Goal: Information Seeking & Learning: Learn about a topic

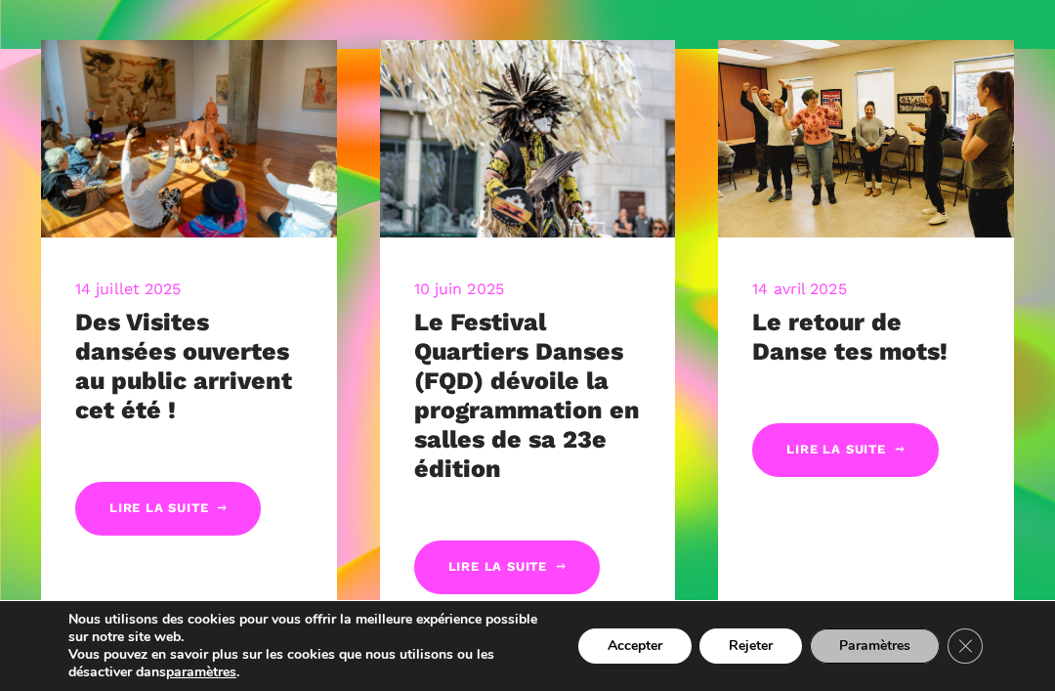
scroll to position [816, 0]
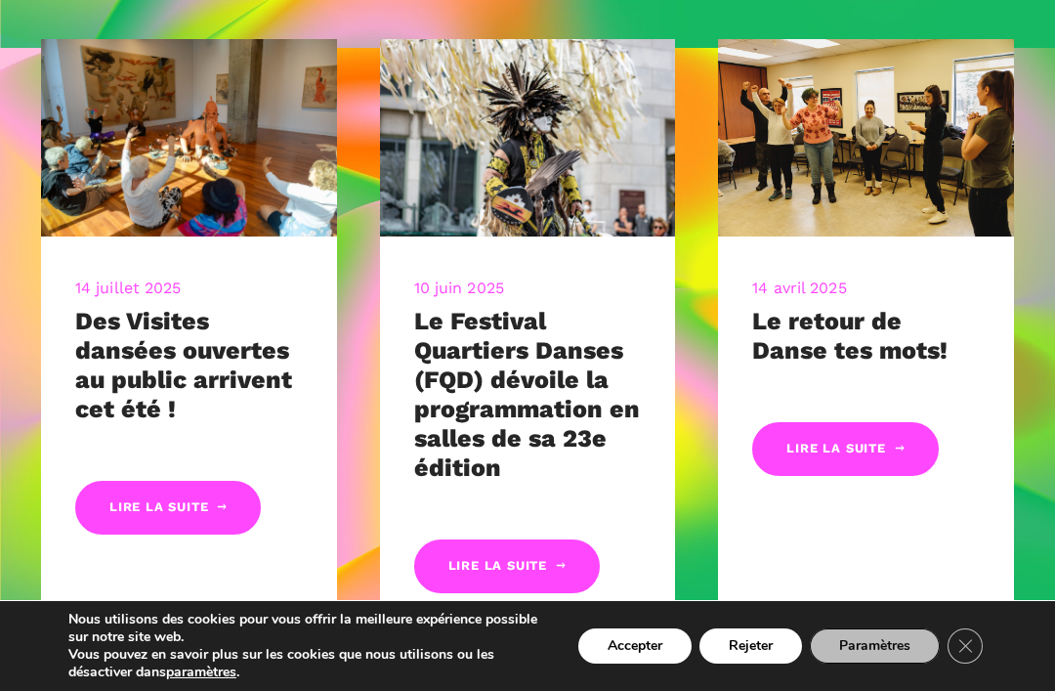
click at [959, 204] on img at bounding box center [866, 137] width 296 height 197
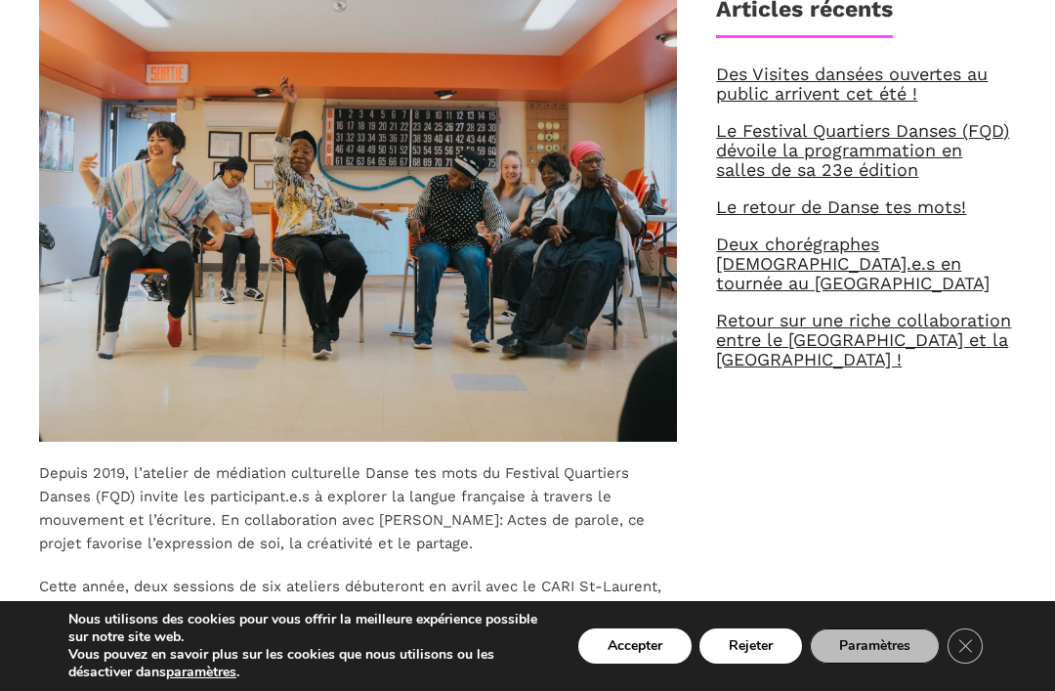
scroll to position [697, 0]
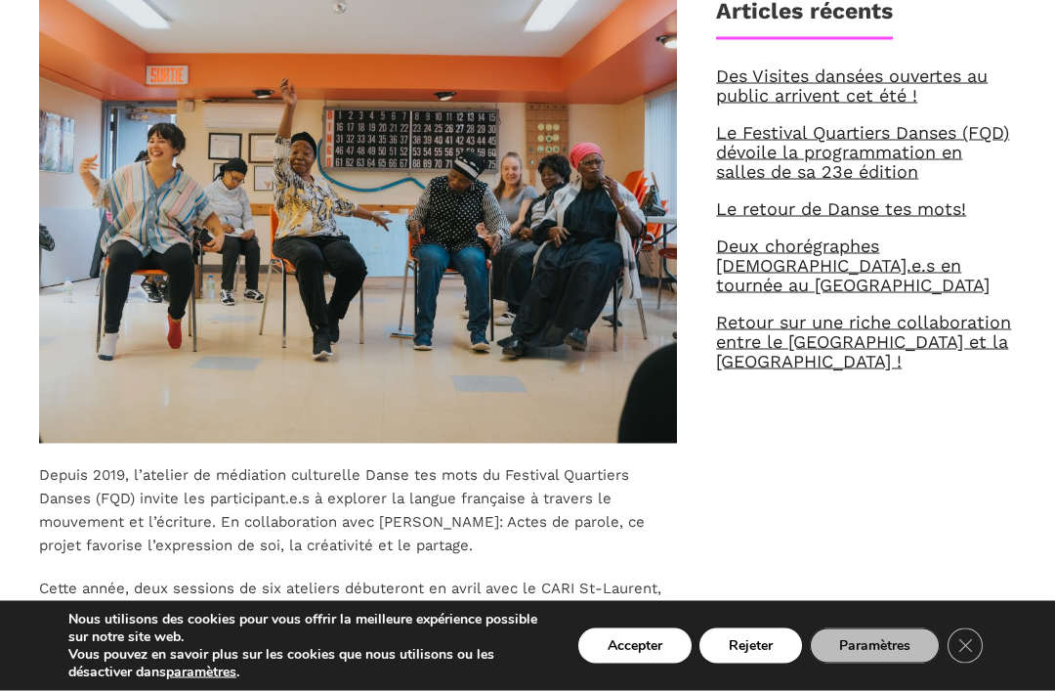
click at [941, 252] on link "Deux chorégraphes [DEMOGRAPHIC_DATA].e.s en tournée au [GEOGRAPHIC_DATA]" at bounding box center [853, 265] width 274 height 60
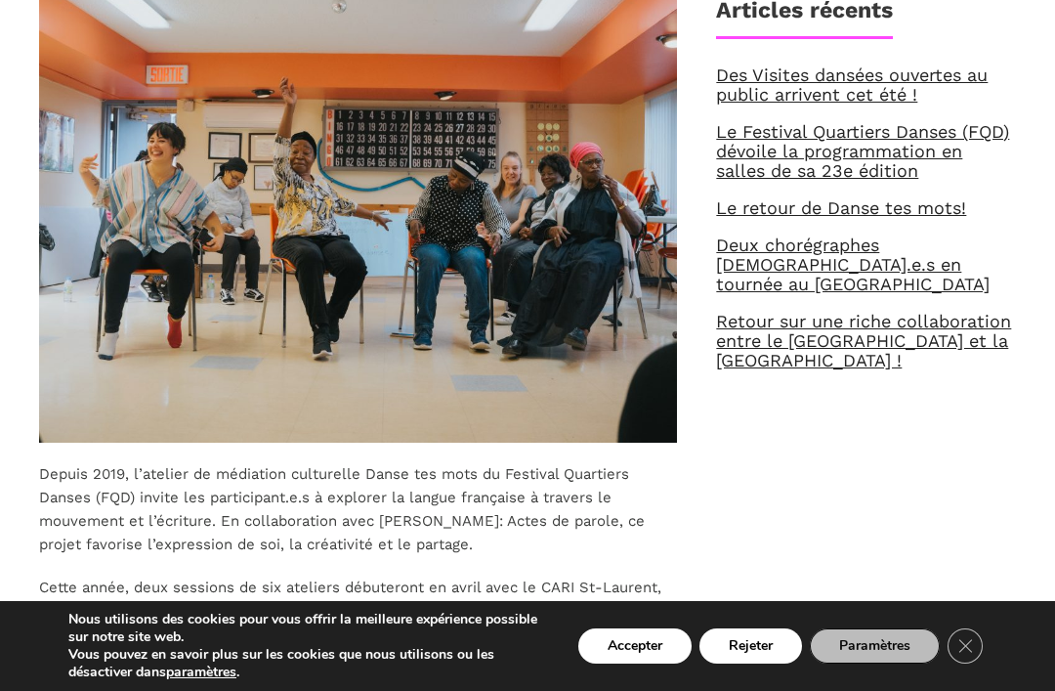
click at [907, 155] on link "Le Festival Quartiers Danses (FQD) dévoile la programmation en salles de sa 23e…" at bounding box center [862, 151] width 293 height 60
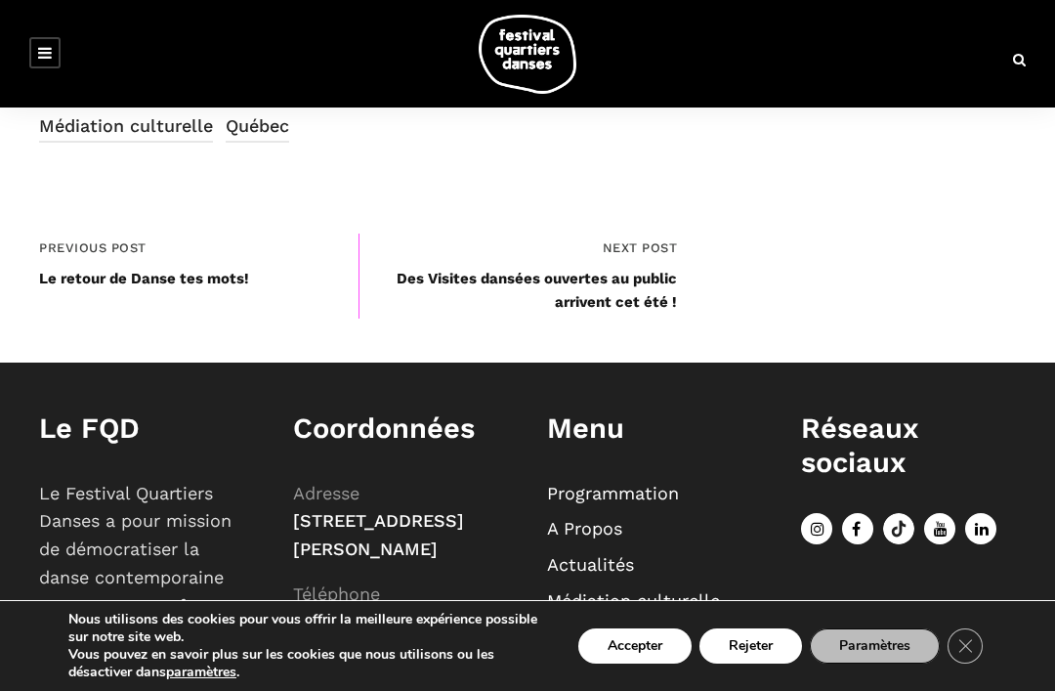
scroll to position [6630, 0]
